Goal: Information Seeking & Learning: Learn about a topic

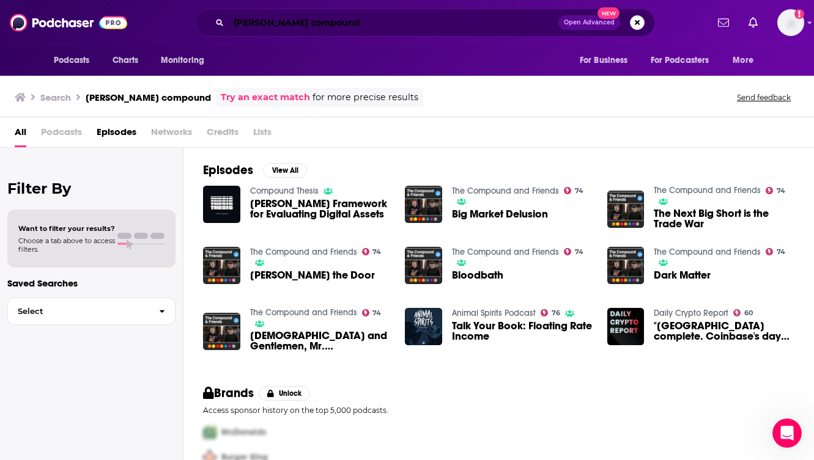
click at [278, 25] on input "[PERSON_NAME] compound" at bounding box center [394, 23] width 330 height 20
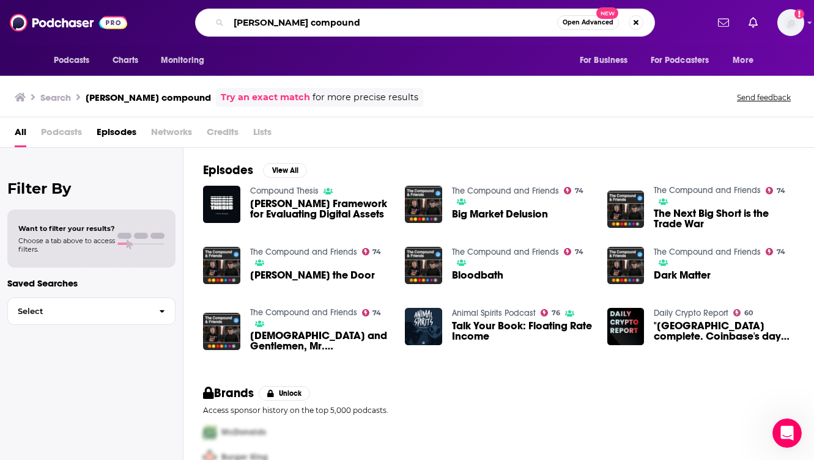
click at [278, 25] on input "[PERSON_NAME] compound" at bounding box center [393, 23] width 328 height 20
type input "the compound & friends"
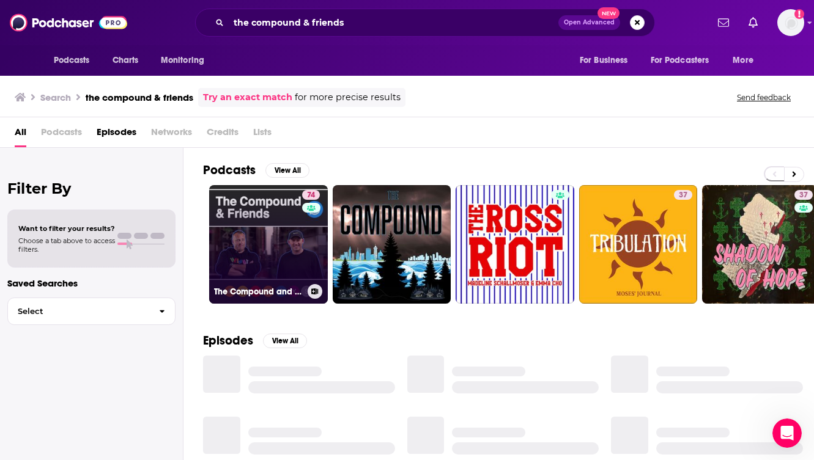
click at [252, 223] on link "74 The Compound and Friends" at bounding box center [268, 244] width 119 height 119
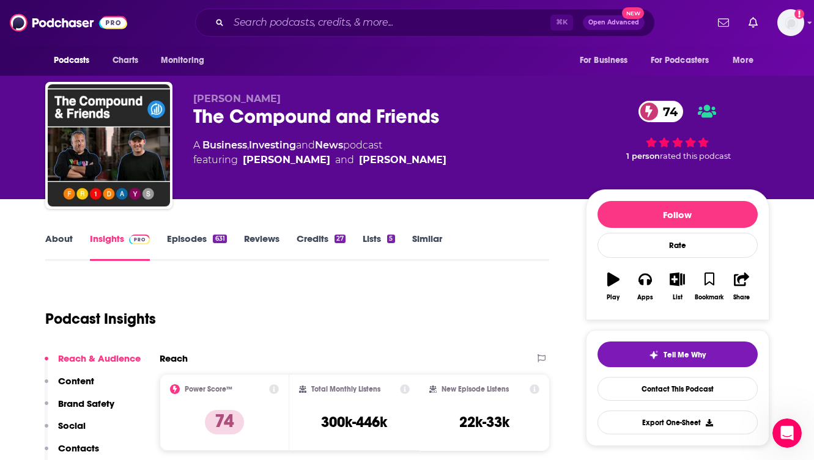
click at [324, 303] on div "Podcast Insights" at bounding box center [292, 312] width 495 height 62
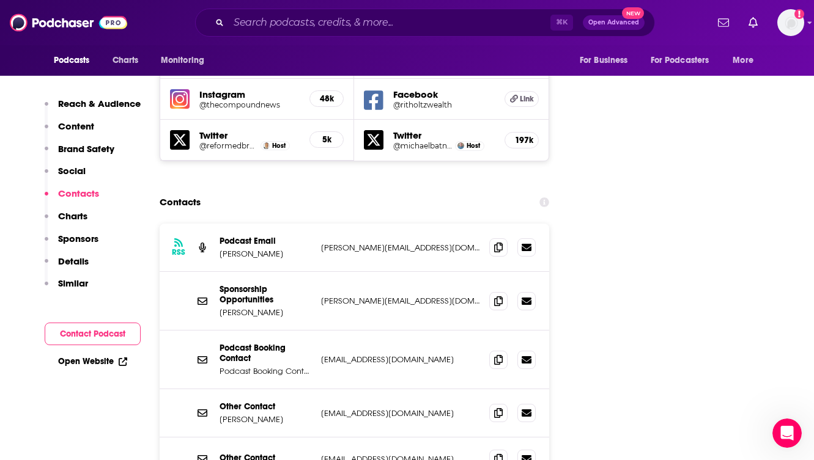
scroll to position [1516, 0]
